Goal: Find specific page/section: Find specific page/section

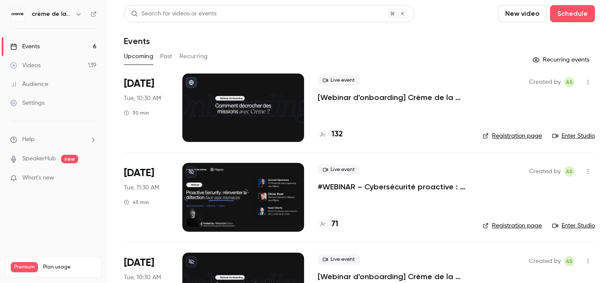
click at [346, 168] on span "Live event" at bounding box center [339, 169] width 42 height 10
click at [337, 187] on p "#WEBINAR – Cybersécurité proactive : une nouvelle ère pour la détection des men…" at bounding box center [393, 187] width 151 height 10
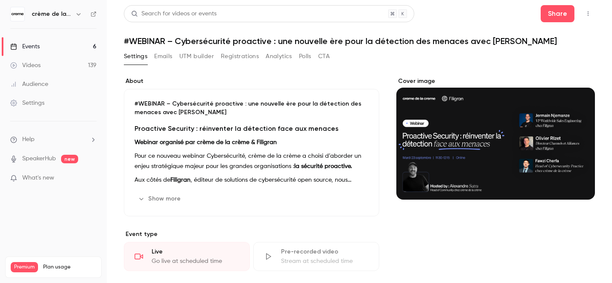
click at [235, 60] on button "Registrations" at bounding box center [240, 57] width 38 height 14
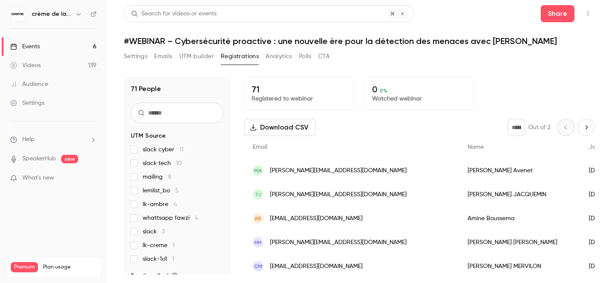
click at [197, 56] on button "UTM builder" at bounding box center [196, 57] width 35 height 14
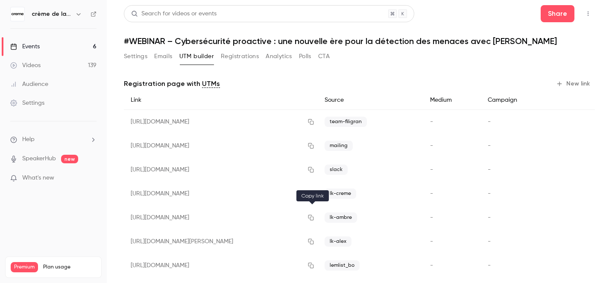
click at [313, 221] on button "button" at bounding box center [311, 218] width 14 height 14
